Goal: Transaction & Acquisition: Purchase product/service

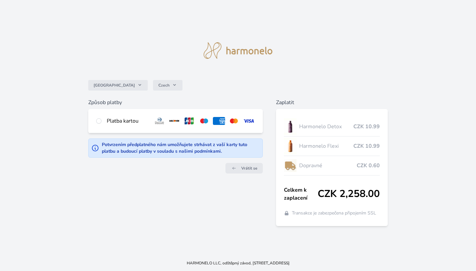
click at [99, 120] on input "radio" at bounding box center [98, 120] width 5 height 5
radio input "true"
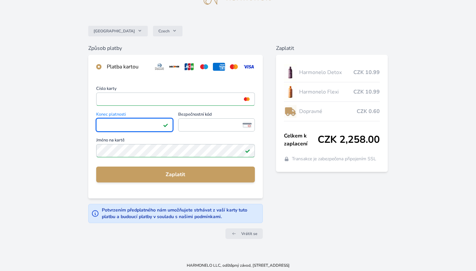
scroll to position [38, 0]
click at [248, 232] on span "Vrátit se" at bounding box center [249, 234] width 16 height 5
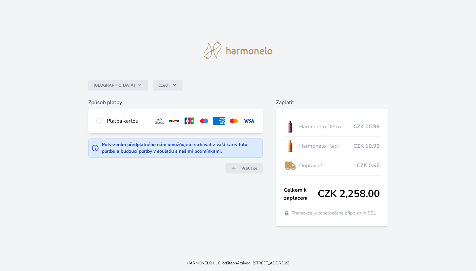
click at [222, 191] on div "Způsob platby Platba kartou Číslo karty <p>Your browser does not support iframe…" at bounding box center [175, 163] width 175 height 128
click at [100, 122] on input "radio" at bounding box center [98, 120] width 5 height 5
radio input "true"
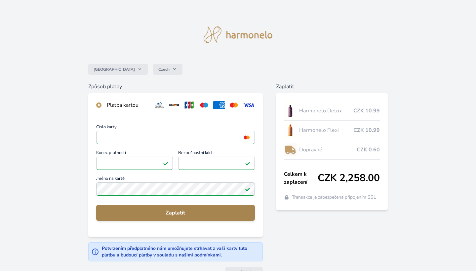
click at [178, 211] on span "Zaplatit" at bounding box center [176, 213] width 148 height 8
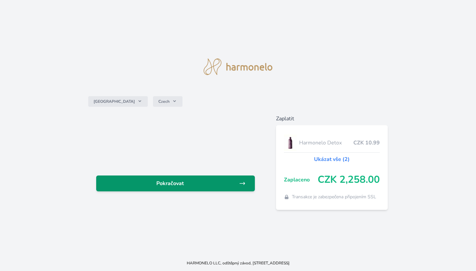
click at [199, 186] on span "Pokračovat" at bounding box center [171, 184] width 138 height 8
